Goal: Information Seeking & Learning: Learn about a topic

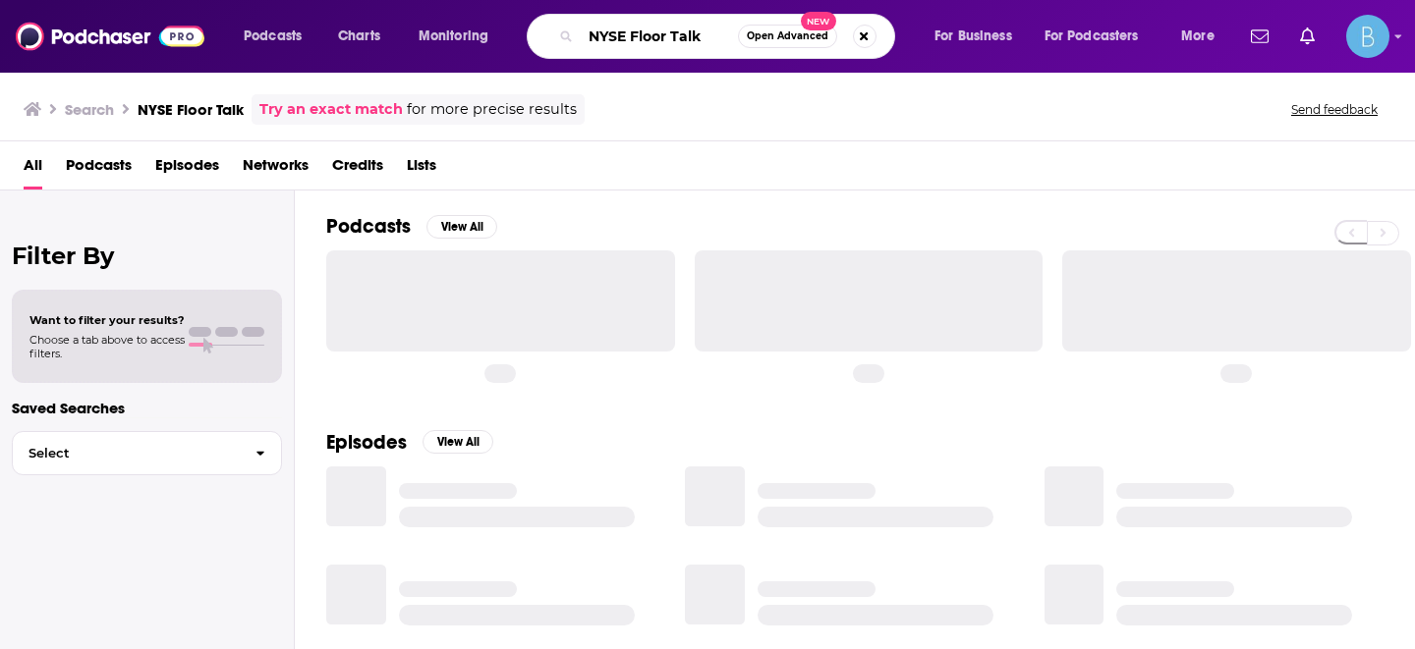
click at [658, 43] on input "NYSE Floor Talk" at bounding box center [659, 36] width 157 height 31
drag, startPoint x: 712, startPoint y: 35, endPoint x: 529, endPoint y: 35, distance: 182.7
click at [529, 35] on div "NYSE Floor Talk Open Advanced New" at bounding box center [711, 36] width 368 height 45
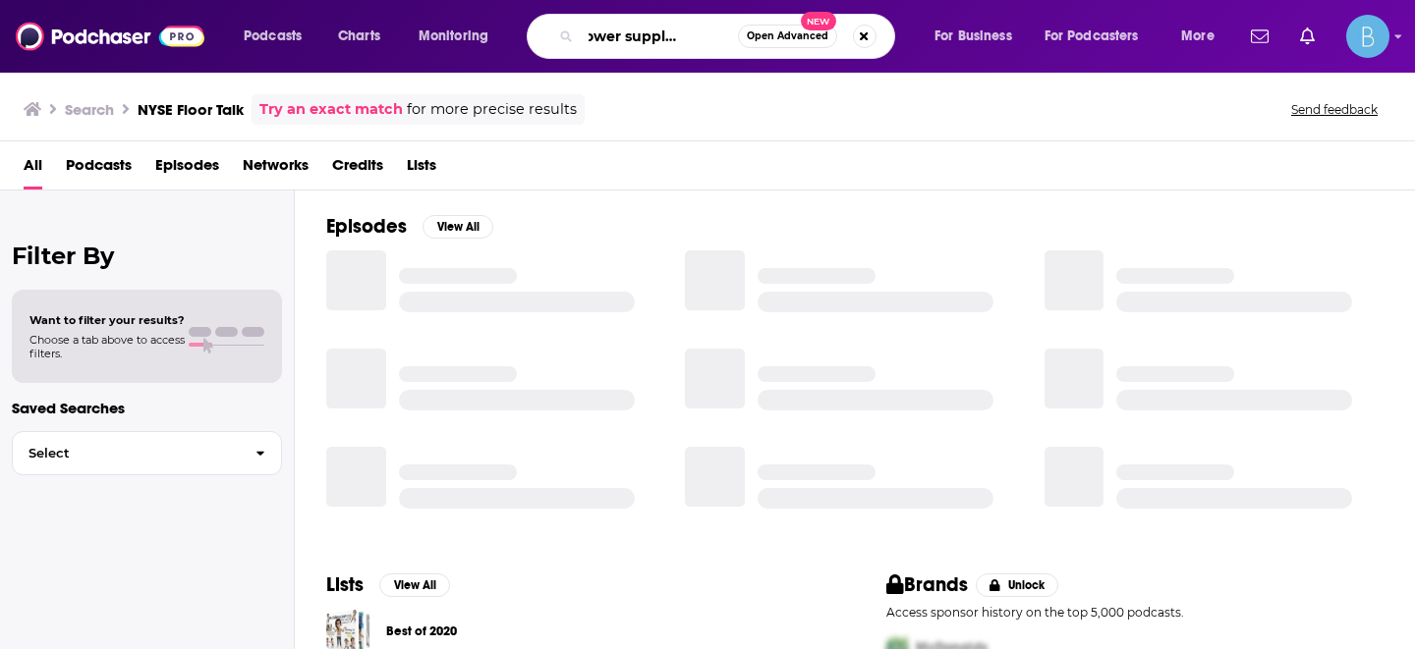
scroll to position [0, 51]
type input "The Power supply podcast"
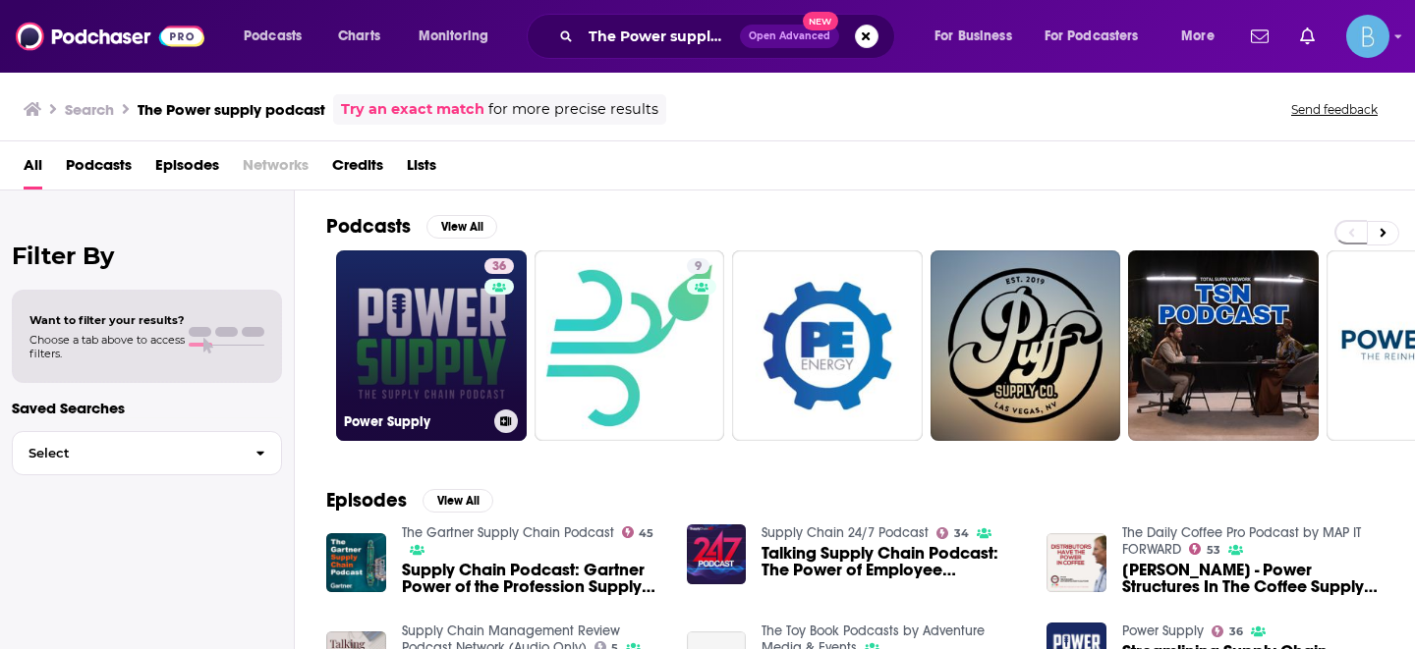
click at [433, 378] on link "36 Power Supply" at bounding box center [431, 345] width 191 height 191
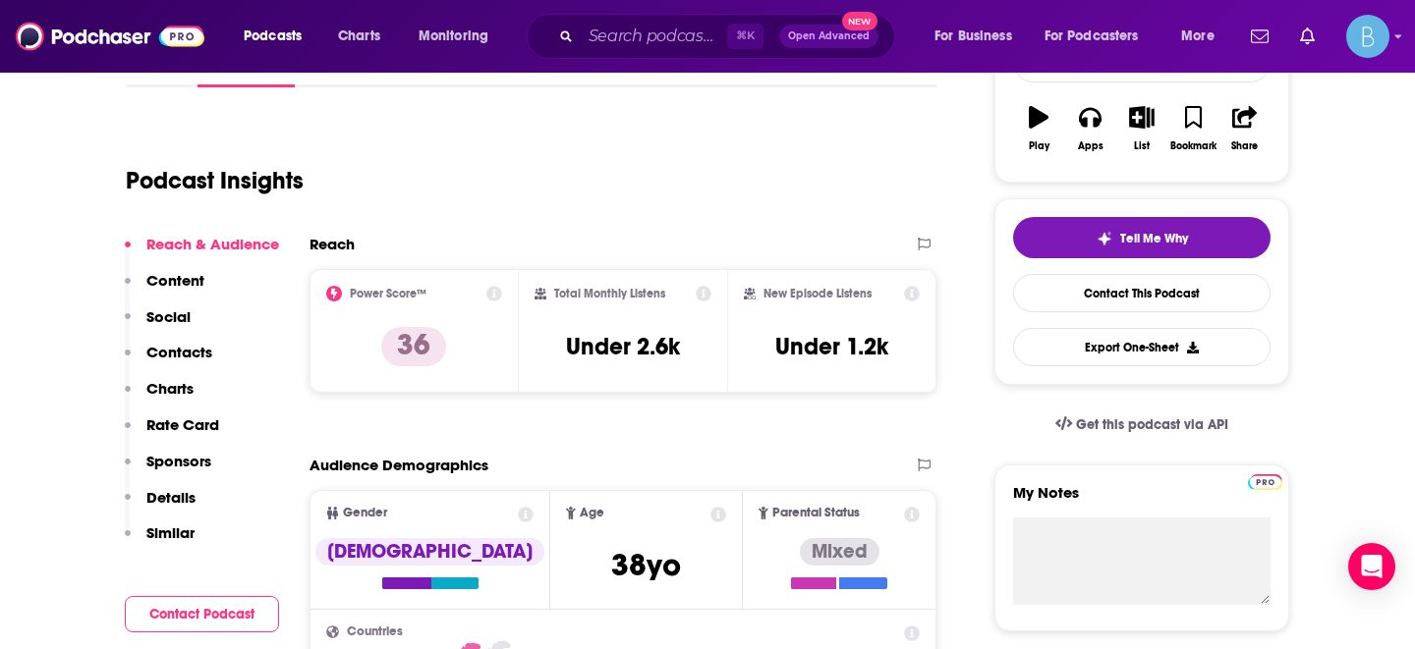
scroll to position [330, 0]
